Goal: Task Accomplishment & Management: Manage account settings

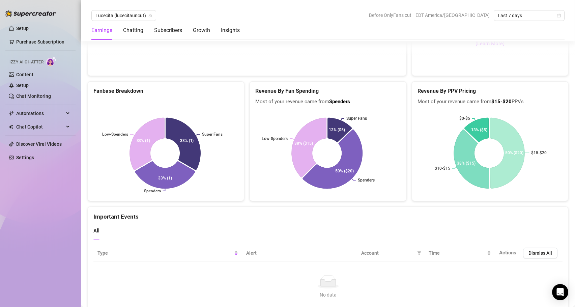
scroll to position [1209, 0]
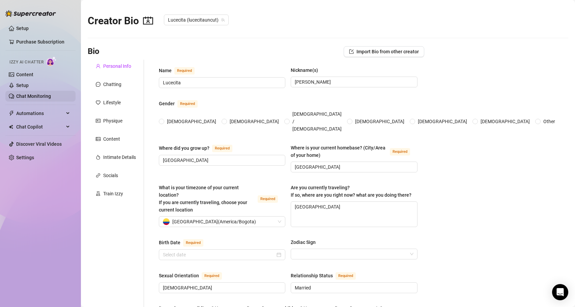
radio input "true"
type input "[DATE]"
click at [112, 139] on div "Content" at bounding box center [111, 138] width 17 height 7
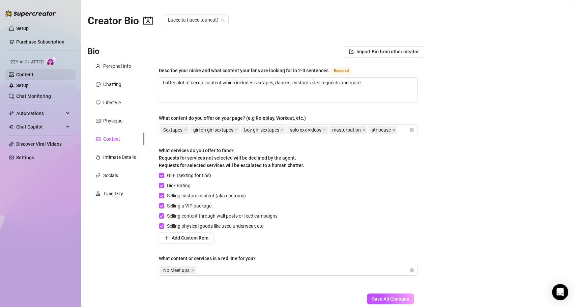
click at [20, 74] on link "Content" at bounding box center [24, 74] width 17 height 5
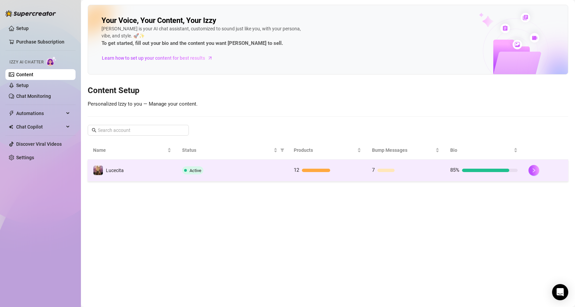
click at [241, 170] on div "Active" at bounding box center [232, 170] width 100 height 8
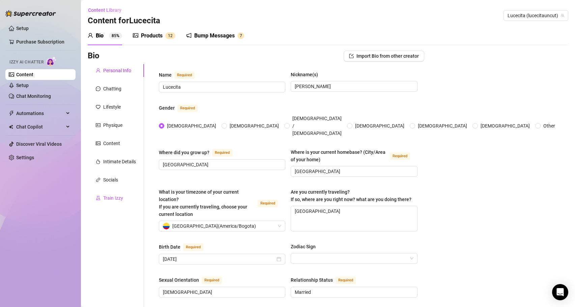
click at [108, 198] on div "Train Izzy" at bounding box center [113, 197] width 20 height 7
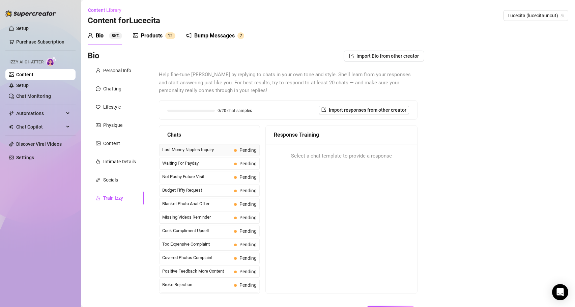
click at [202, 149] on span "Last Money Nipples Inquiry" at bounding box center [196, 149] width 69 height 7
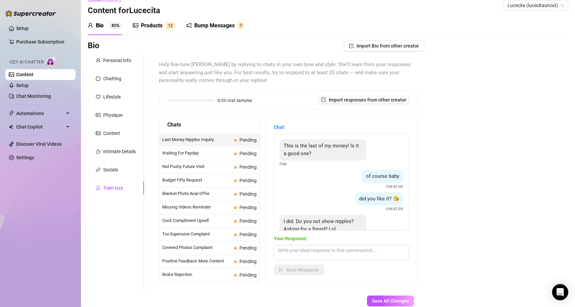
scroll to position [21, 0]
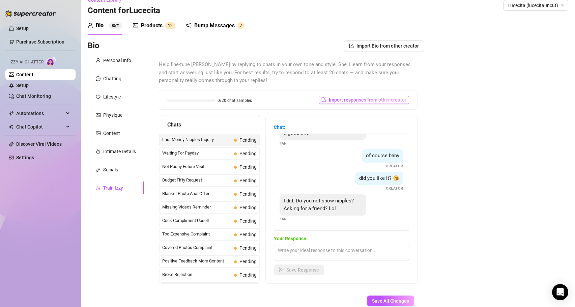
click at [344, 98] on span "Import responses from other creator" at bounding box center [368, 99] width 78 height 5
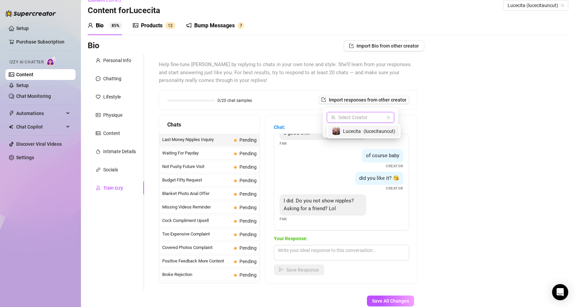
click at [348, 118] on input "search" at bounding box center [357, 117] width 53 height 10
type input "s"
click at [461, 127] on div "Bio Import Bio from other creator Personal Info Chatting Lifestyle Physique Con…" at bounding box center [328, 184] width 480 height 289
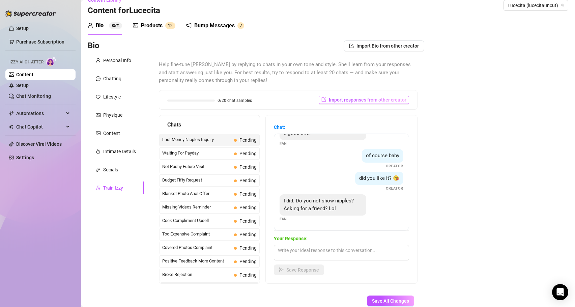
click at [354, 99] on span "Import responses from other creator" at bounding box center [368, 99] width 78 height 5
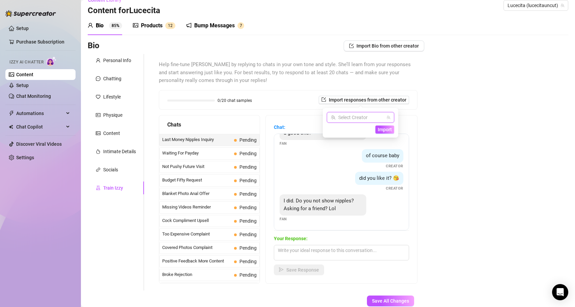
click at [351, 117] on input "search" at bounding box center [357, 117] width 53 height 10
type input "j"
click at [390, 119] on div "Select Creator" at bounding box center [360, 117] width 67 height 11
click at [333, 120] on input "search" at bounding box center [357, 117] width 53 height 10
click at [435, 110] on div "Bio Import Bio from other creator Personal Info Chatting Lifestyle Physique Con…" at bounding box center [328, 184] width 480 height 289
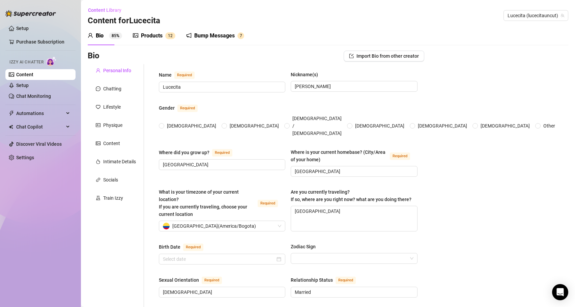
radio input "true"
type input "[DATE]"
click at [108, 198] on div "Train Izzy" at bounding box center [113, 197] width 20 height 7
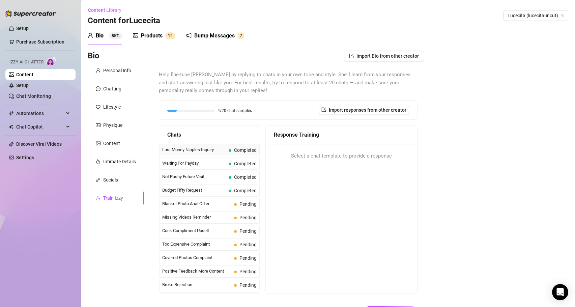
click at [192, 151] on span "Last Money Nipples Inquiry" at bounding box center [194, 149] width 64 height 7
